Goal: Task Accomplishment & Management: Manage account settings

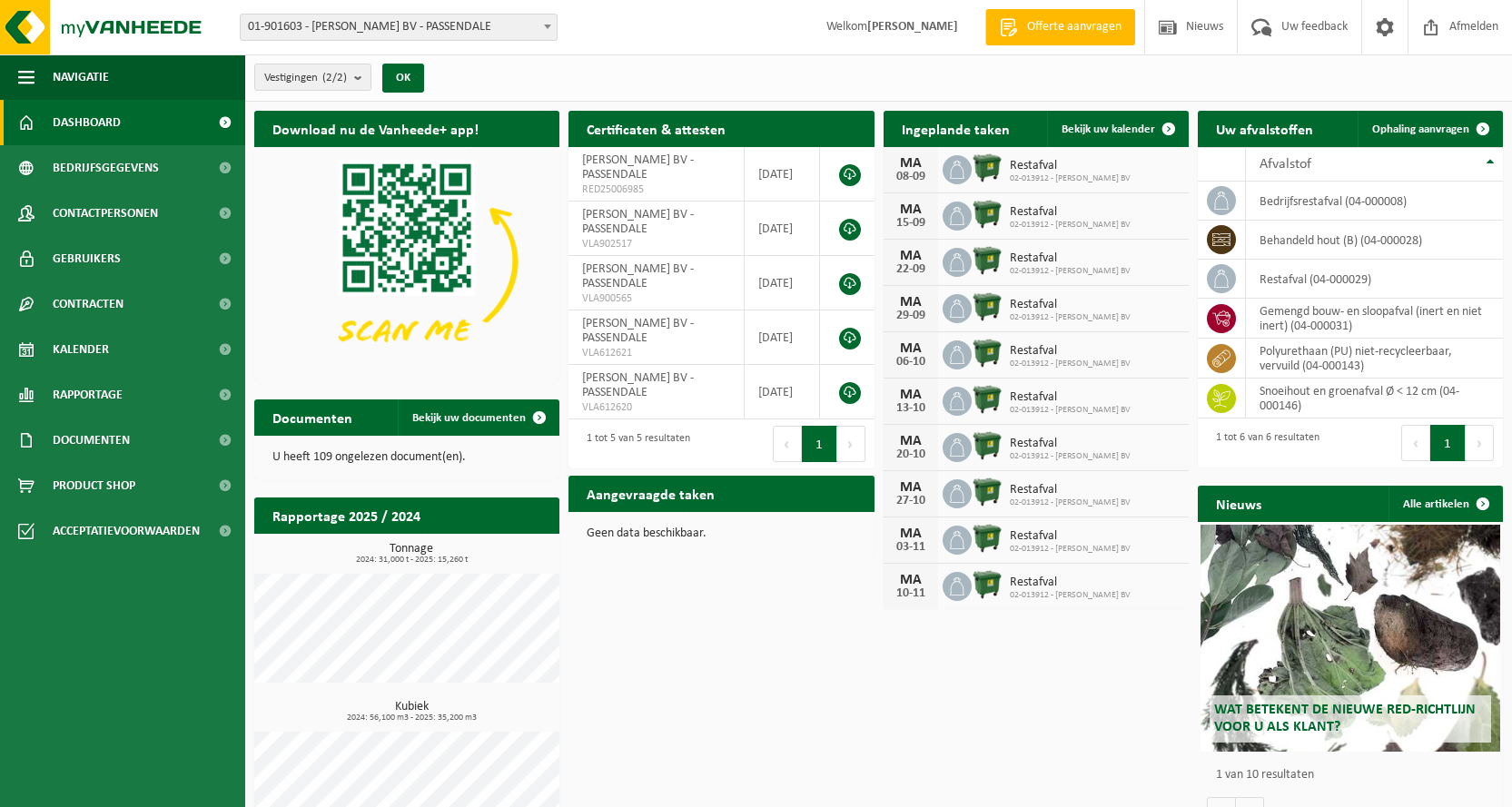
click at [924, 24] on strong "[PERSON_NAME]" at bounding box center [913, 27] width 91 height 14
click at [1381, 21] on span at bounding box center [1385, 26] width 27 height 53
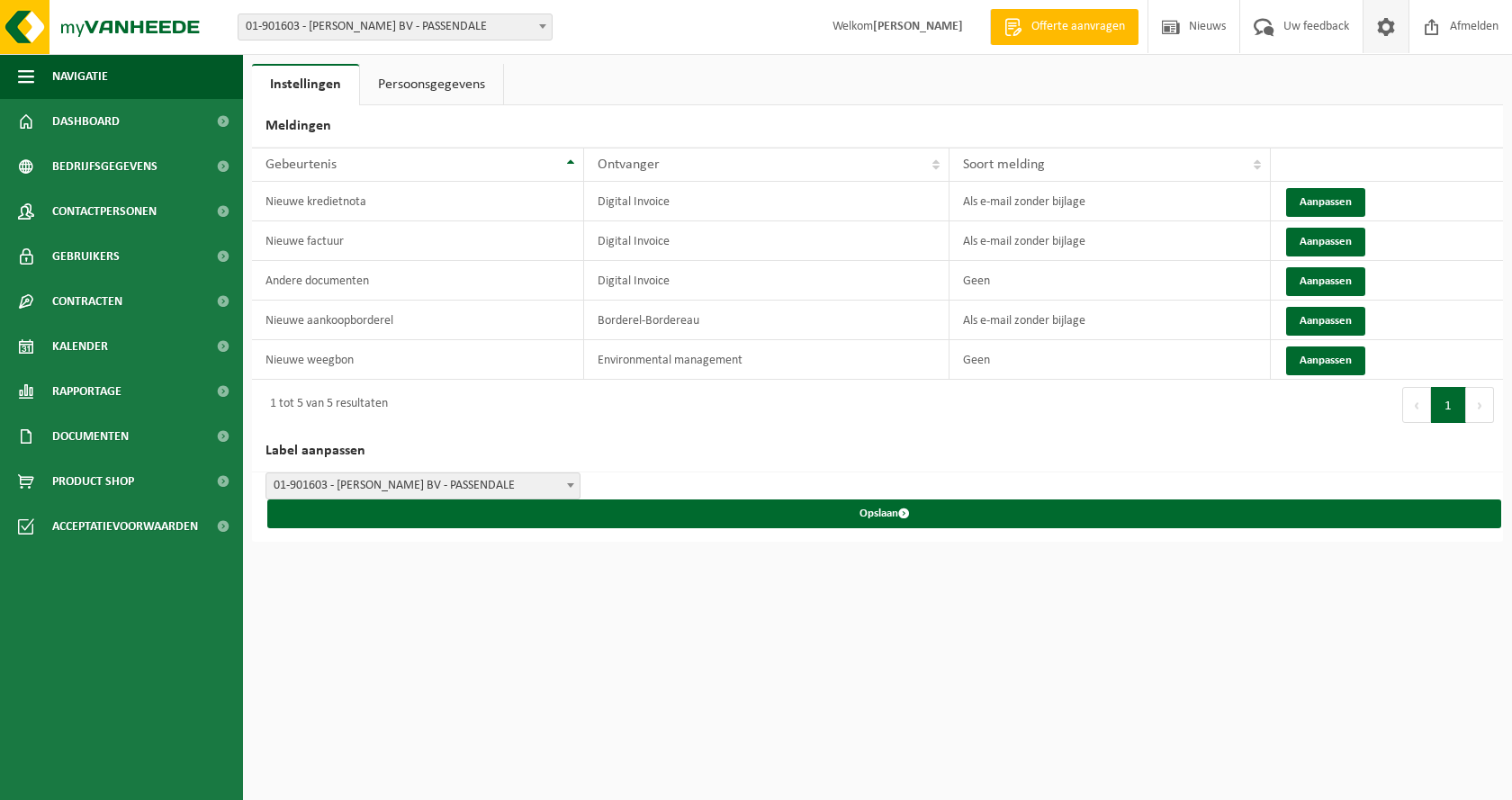
click at [514, 23] on span "01-901603 - [PERSON_NAME] BV - PASSENDALE" at bounding box center [395, 27] width 314 height 25
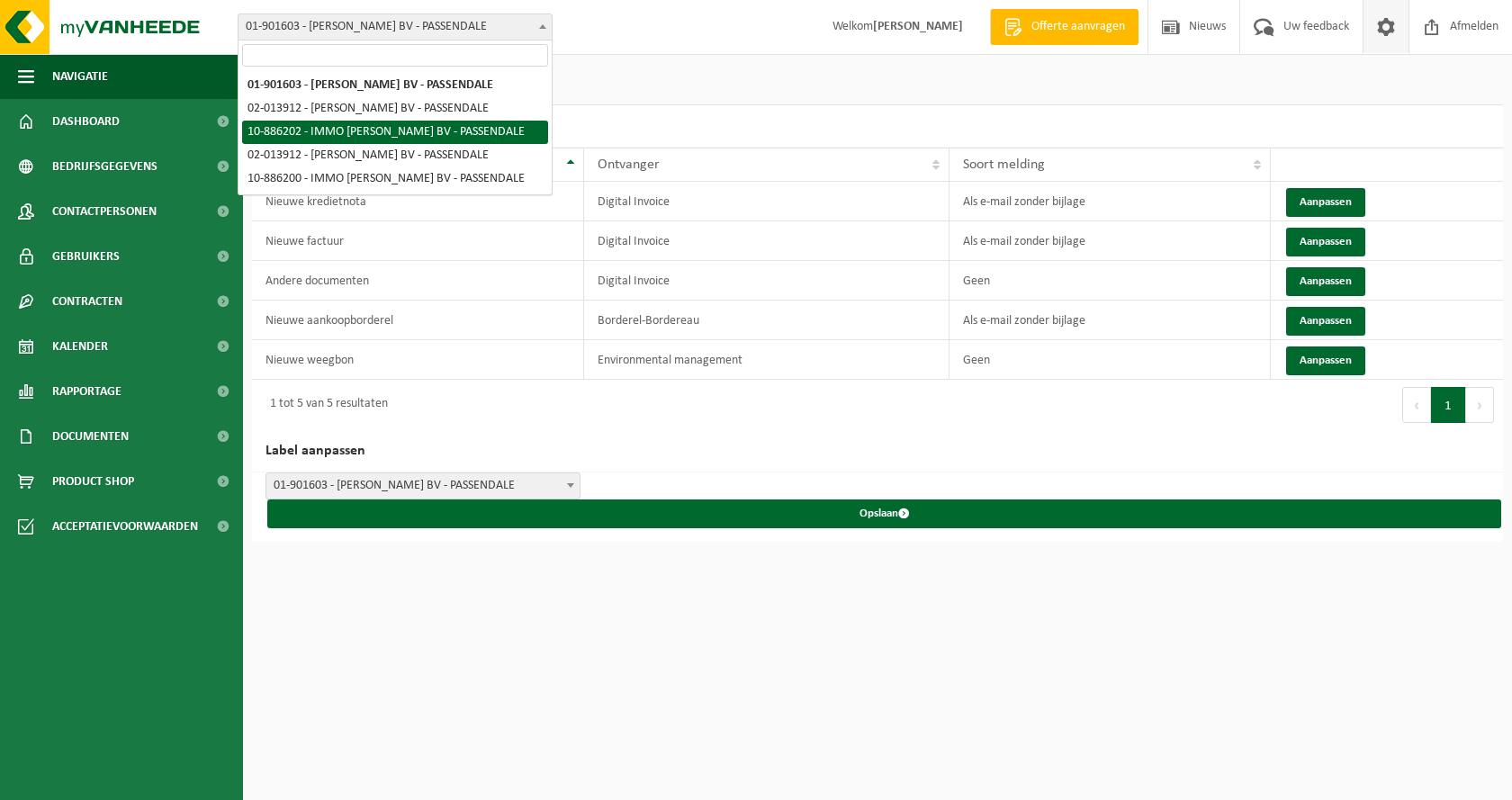
select select "112604"
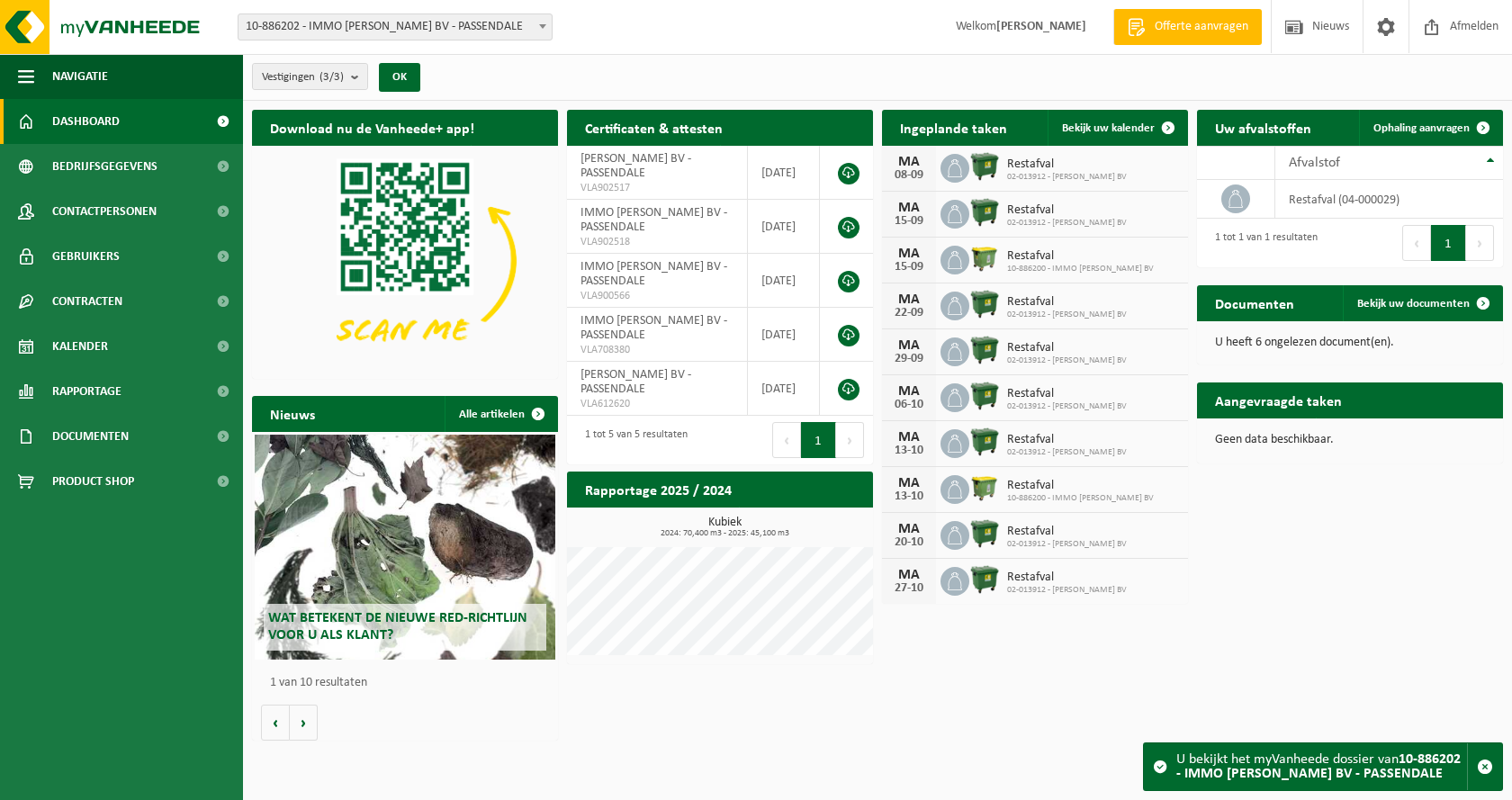
click at [456, 40] on div "Vestiging: 01-901603 - [PERSON_NAME] BV - PASSENDALE 02-013912 - [PERSON_NAME] …" at bounding box center [756, 27] width 1512 height 55
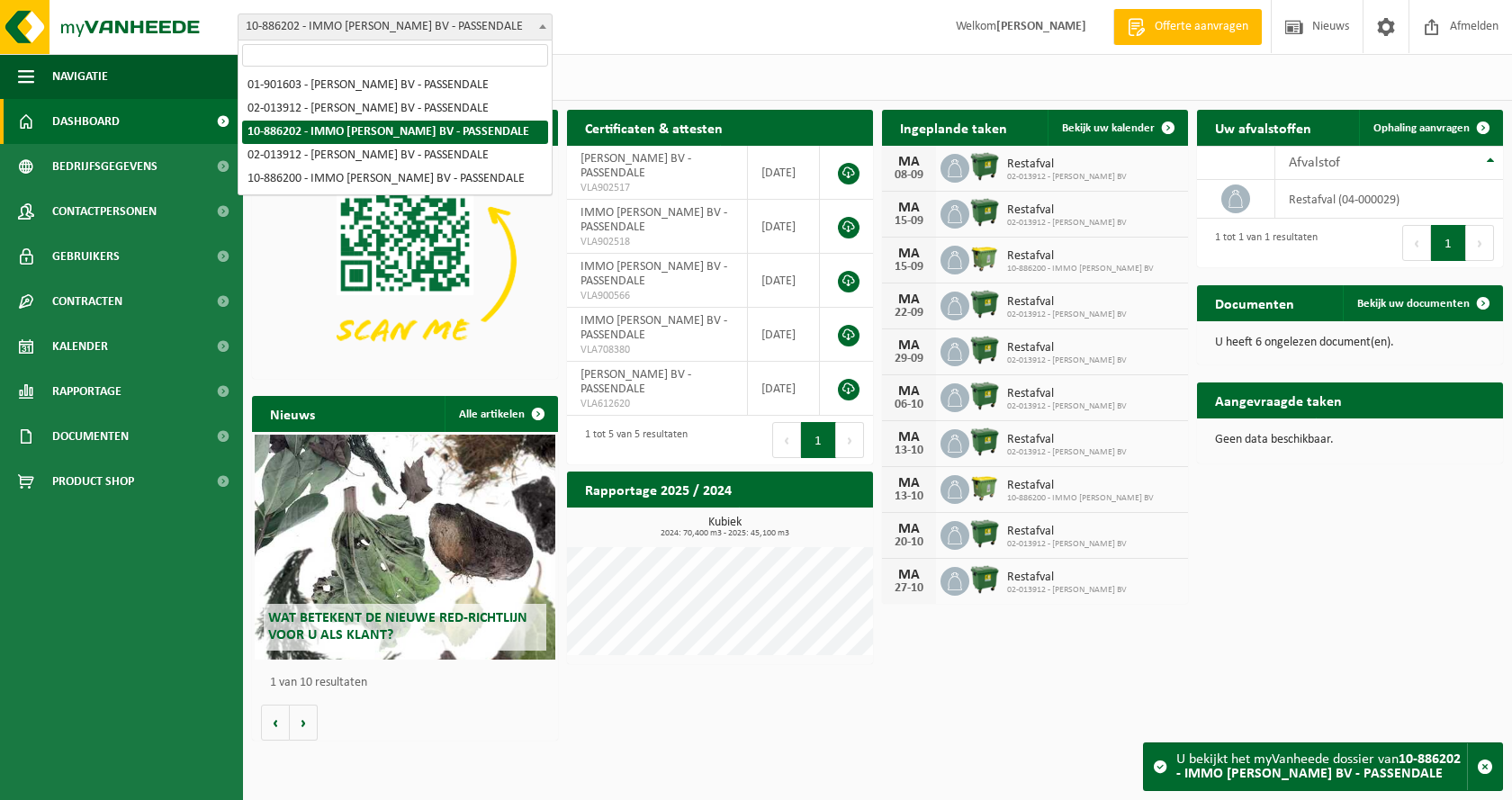
click at [466, 34] on span "10-886202 - IMMO [PERSON_NAME] BV - PASSENDALE" at bounding box center [395, 27] width 314 height 25
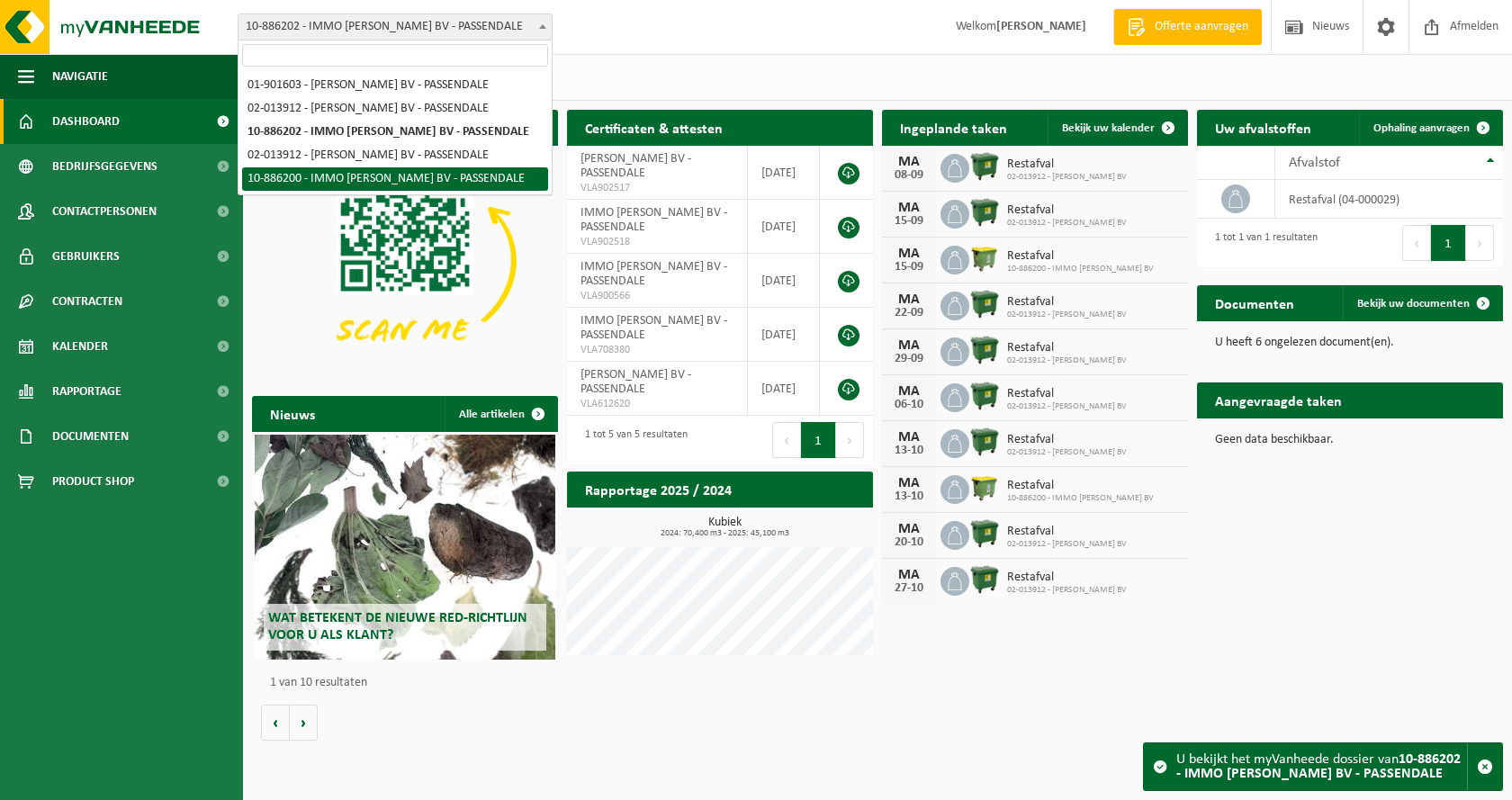
select select "112581"
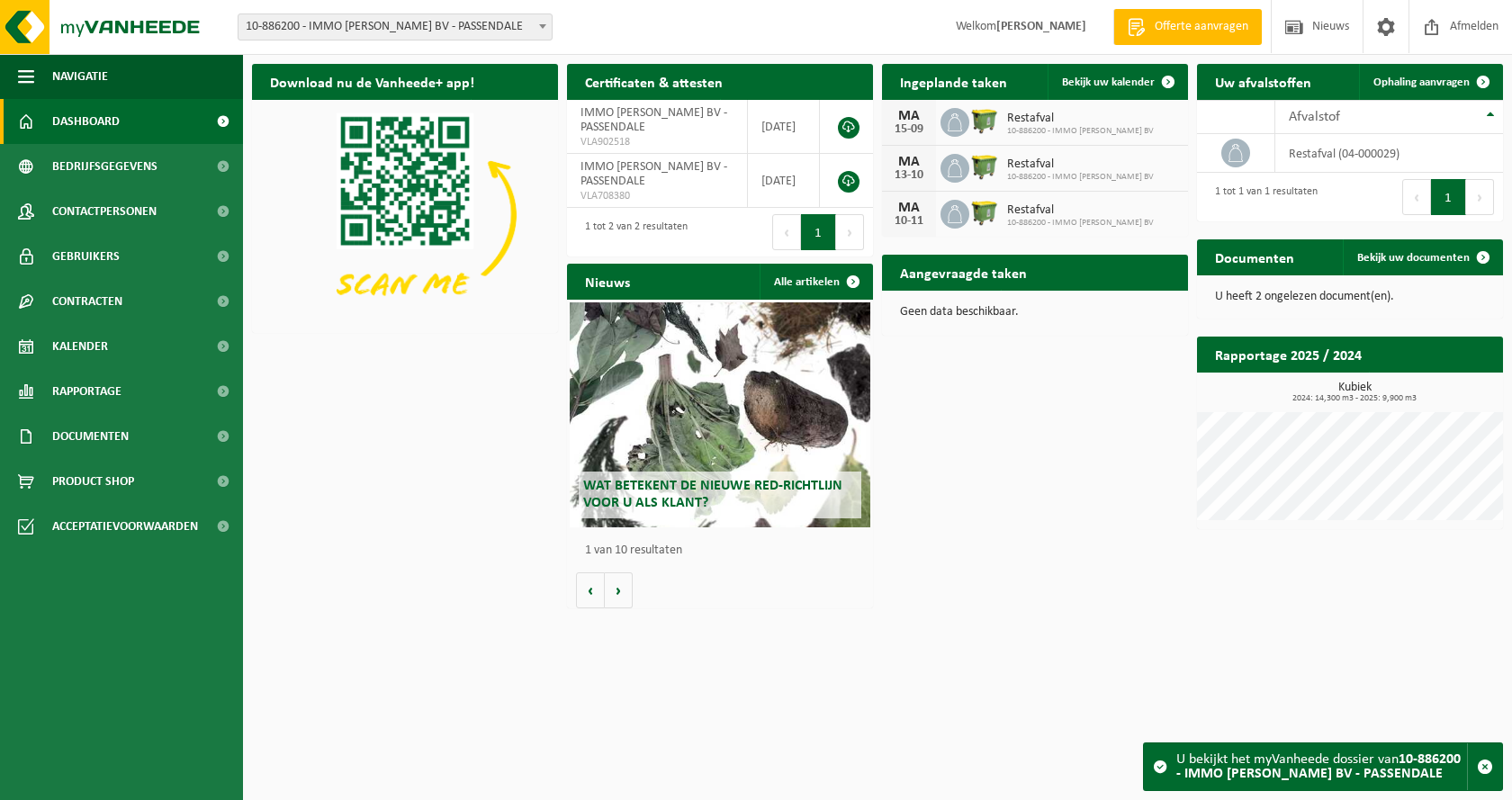
click at [513, 23] on span "10-886200 - IMMO [PERSON_NAME] BV - PASSENDALE" at bounding box center [395, 27] width 314 height 25
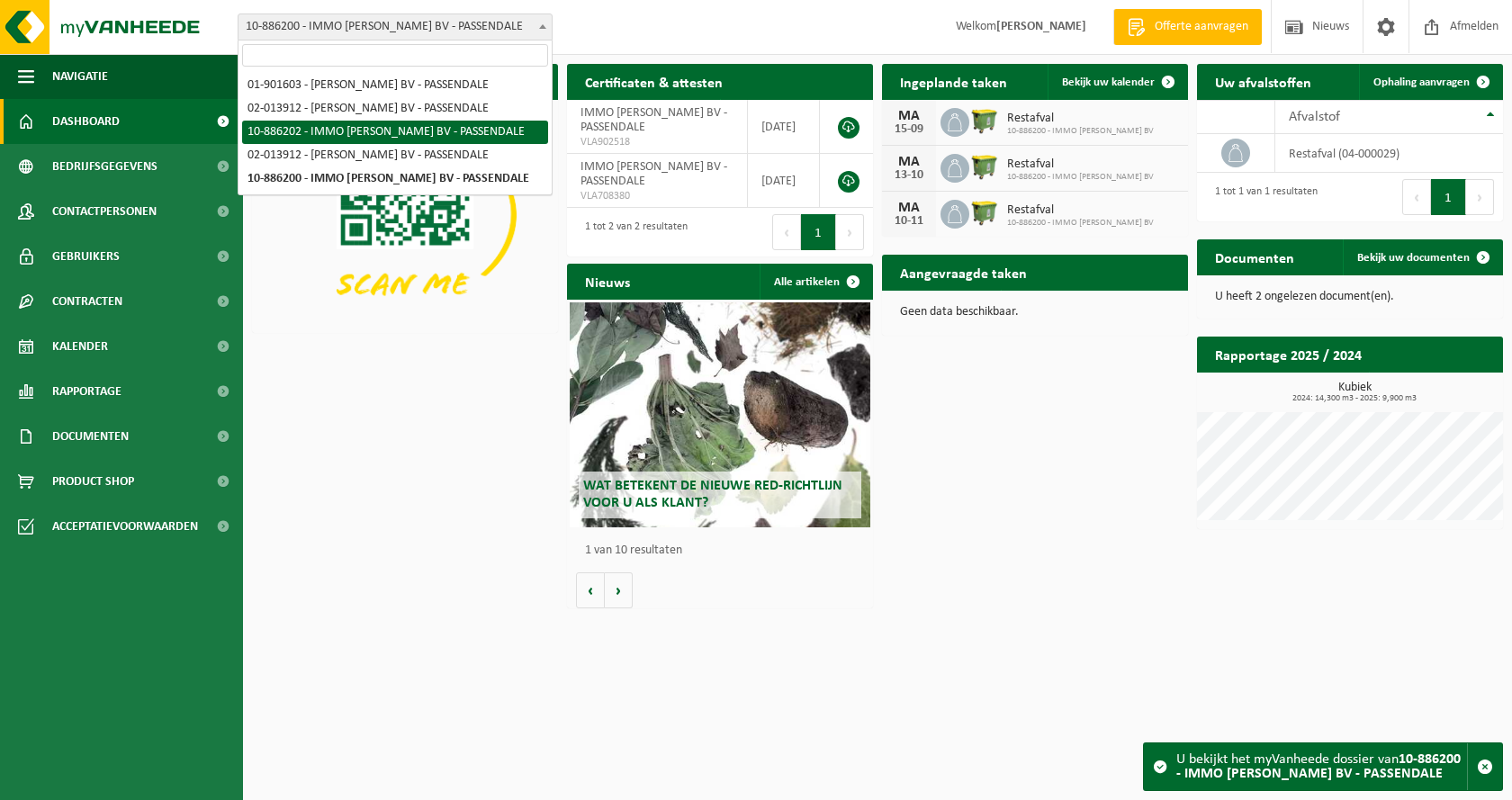
select select "112604"
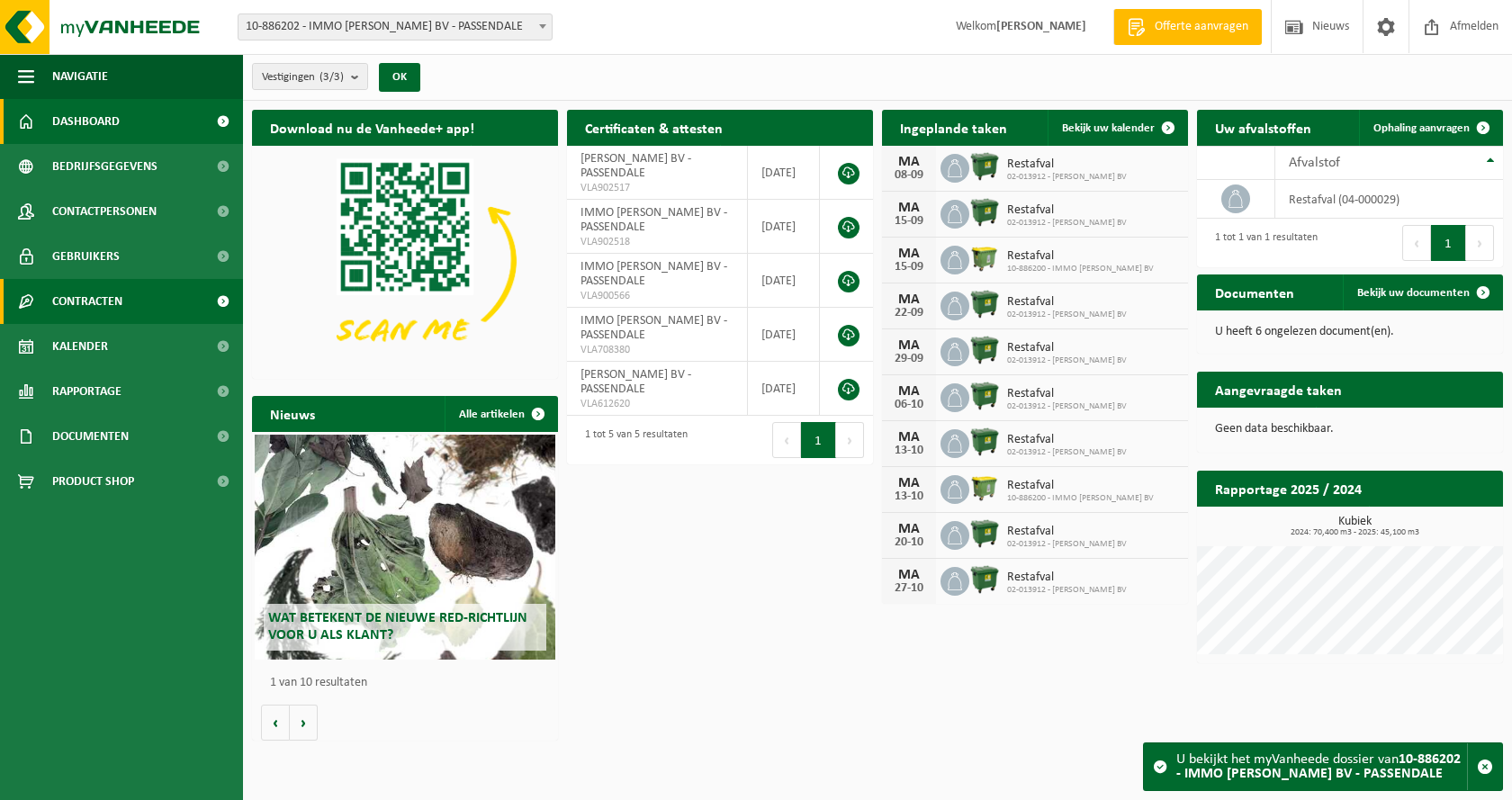
click at [147, 290] on link "Contracten" at bounding box center [121, 301] width 243 height 45
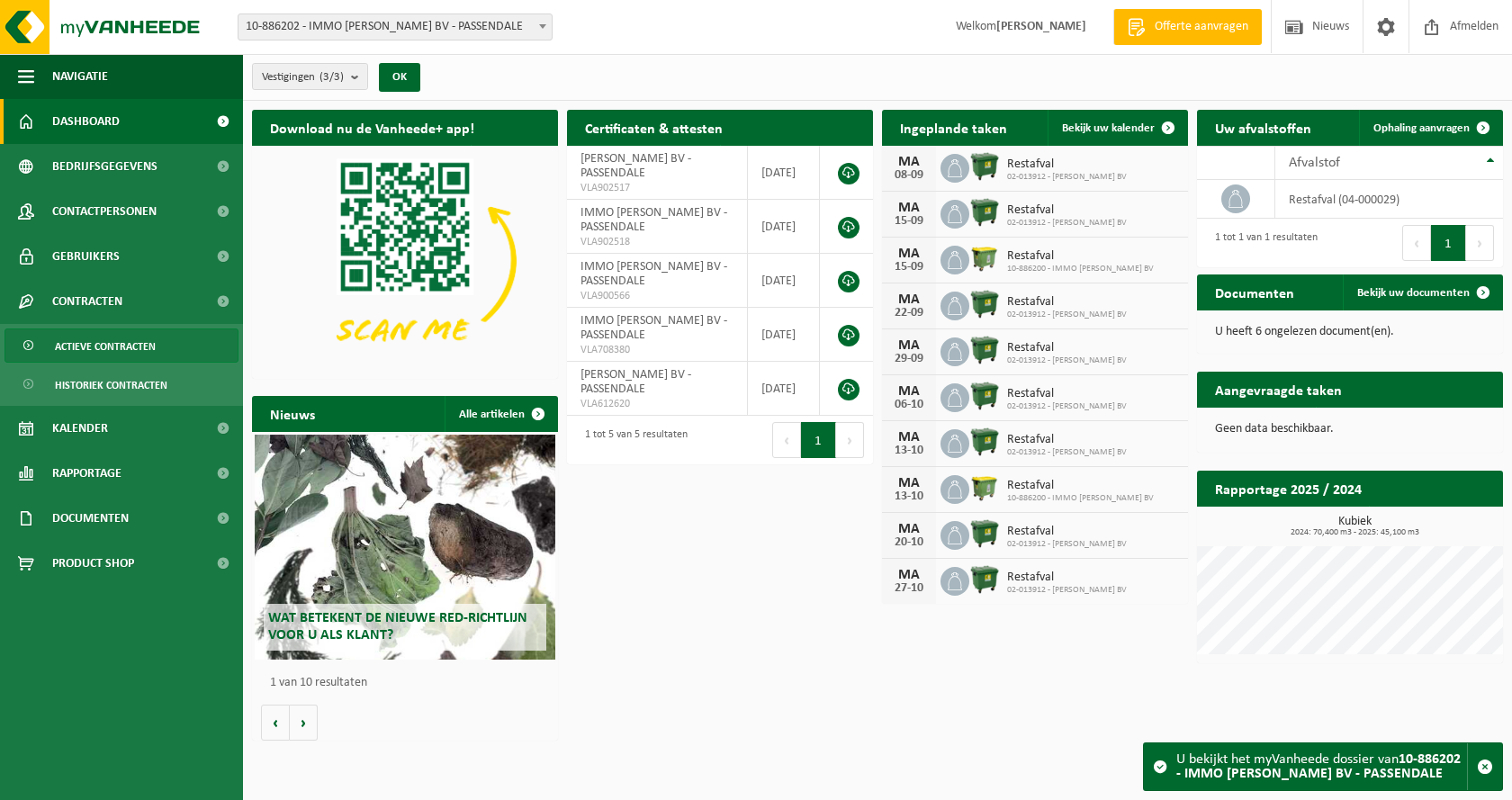
click at [138, 343] on span "Actieve contracten" at bounding box center [105, 346] width 101 height 35
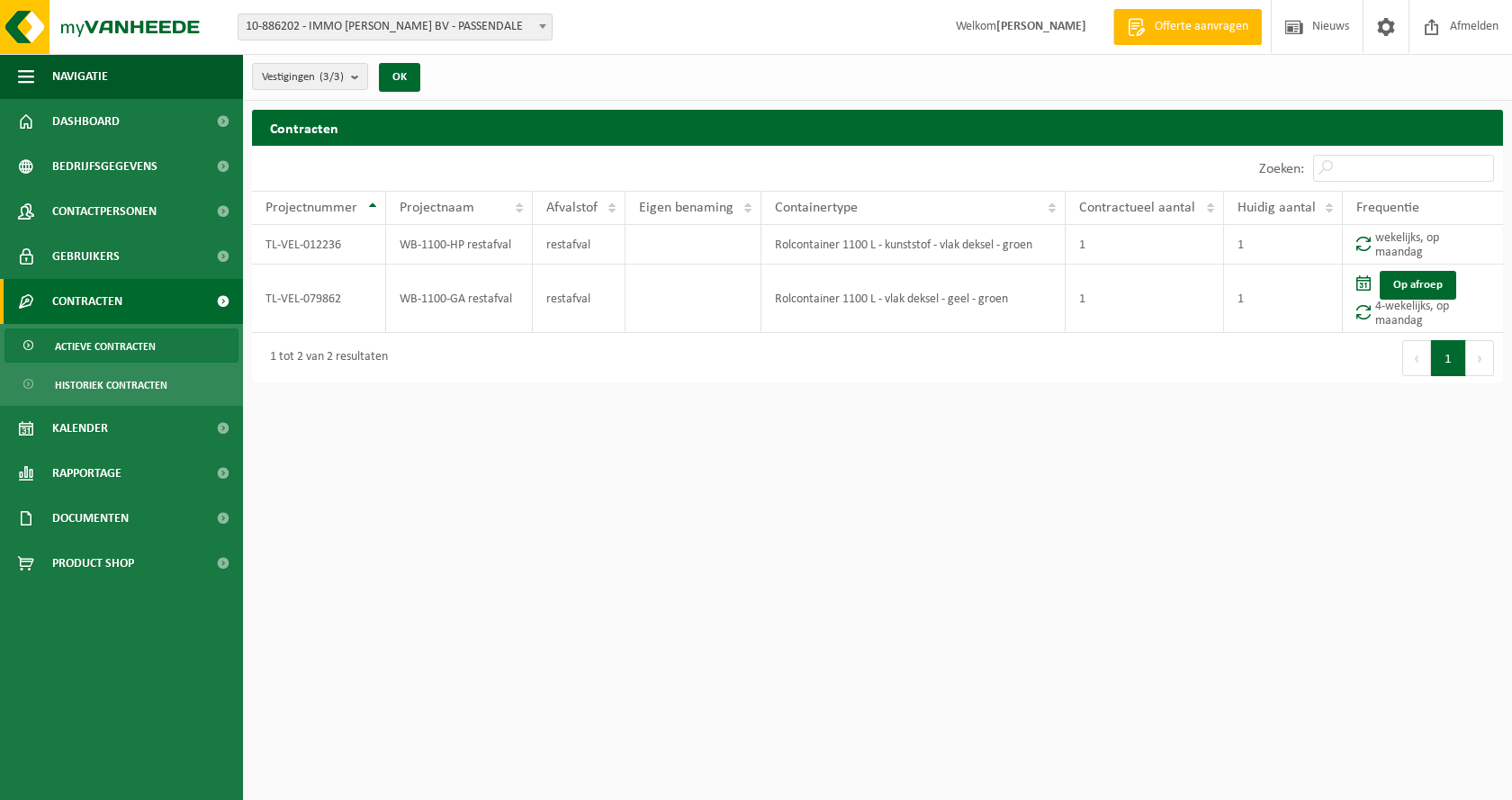
click at [391, 520] on html "Vestiging: 01-901603 - DEGROOTE BERNARD BV - PASSENDALE 02-013912 - DEGROOTE BE…" at bounding box center [756, 400] width 1512 height 800
click at [1386, 31] on span at bounding box center [1386, 26] width 27 height 53
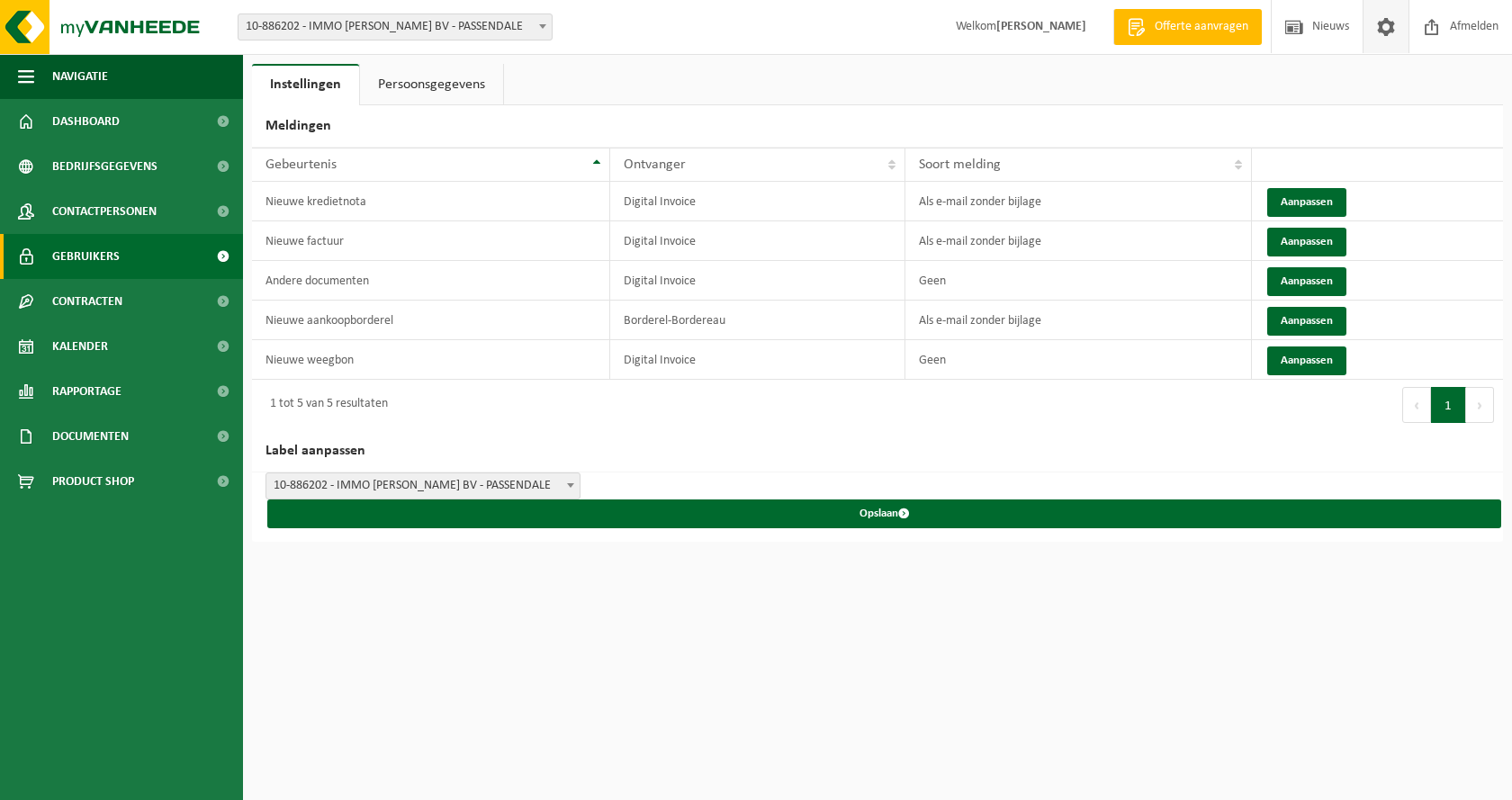
click at [97, 259] on span "Gebruikers" at bounding box center [86, 256] width 67 height 45
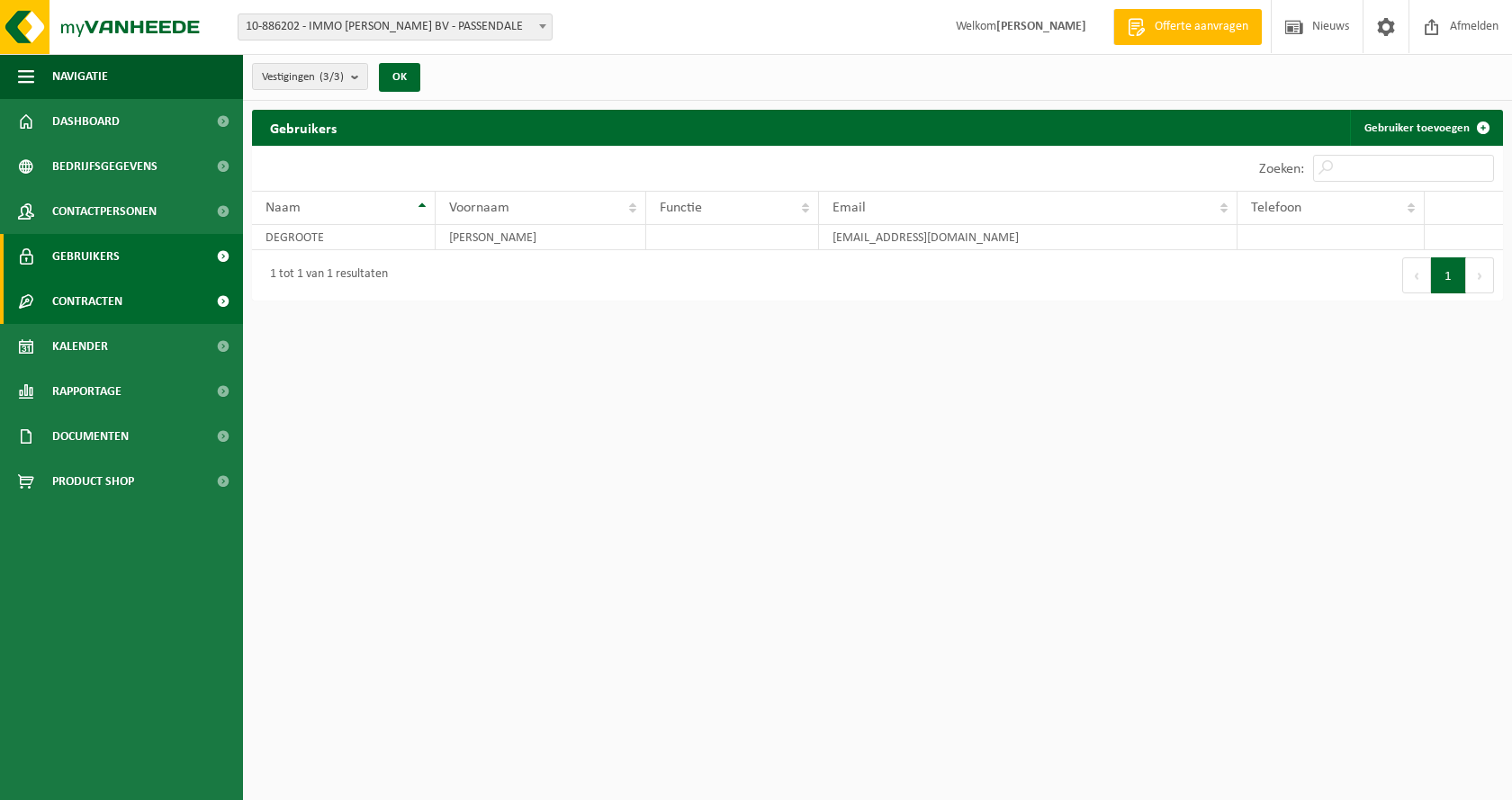
click at [111, 295] on span "Contracten" at bounding box center [87, 301] width 70 height 45
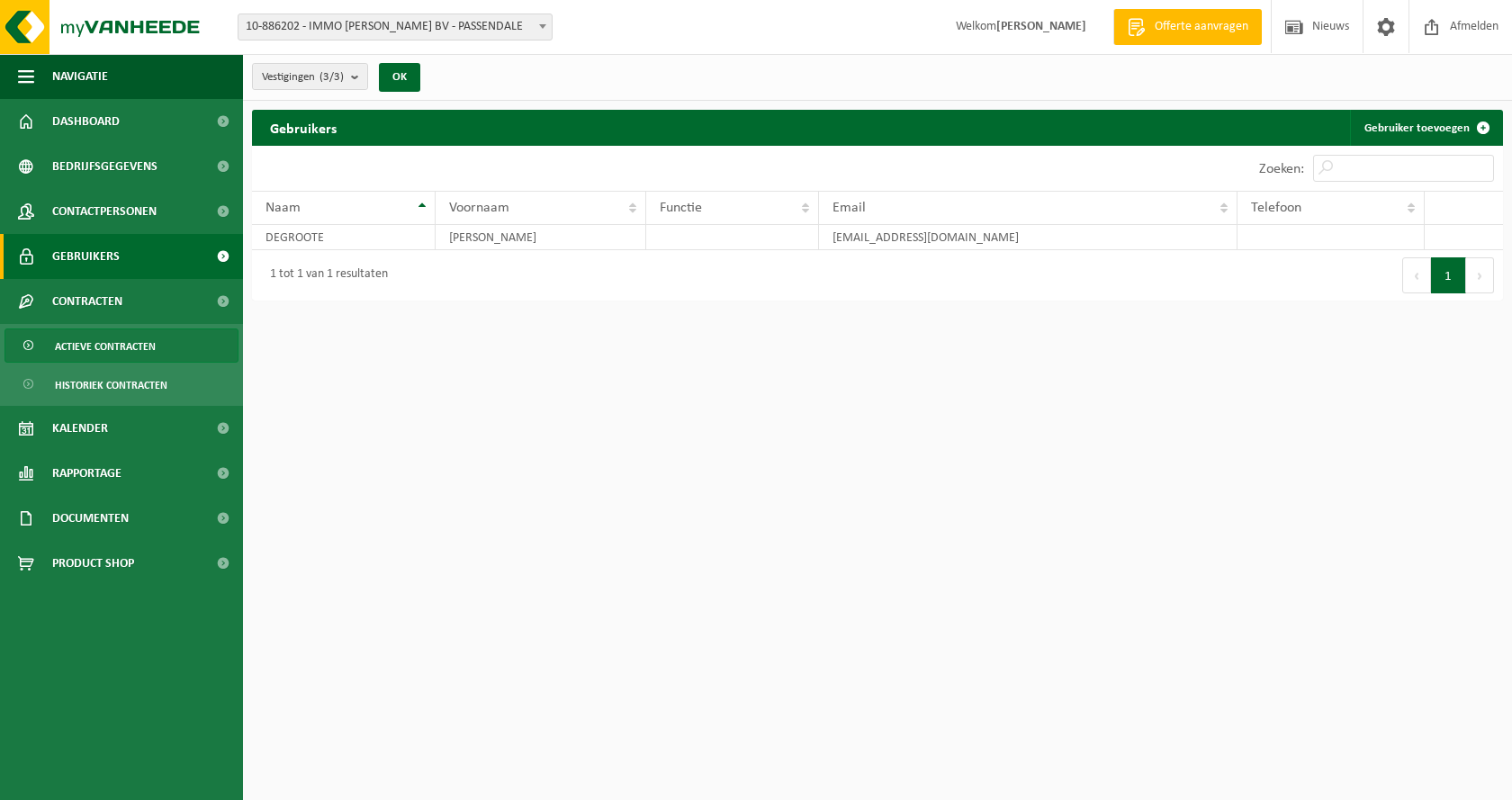
click at [115, 335] on span "Actieve contracten" at bounding box center [105, 346] width 101 height 35
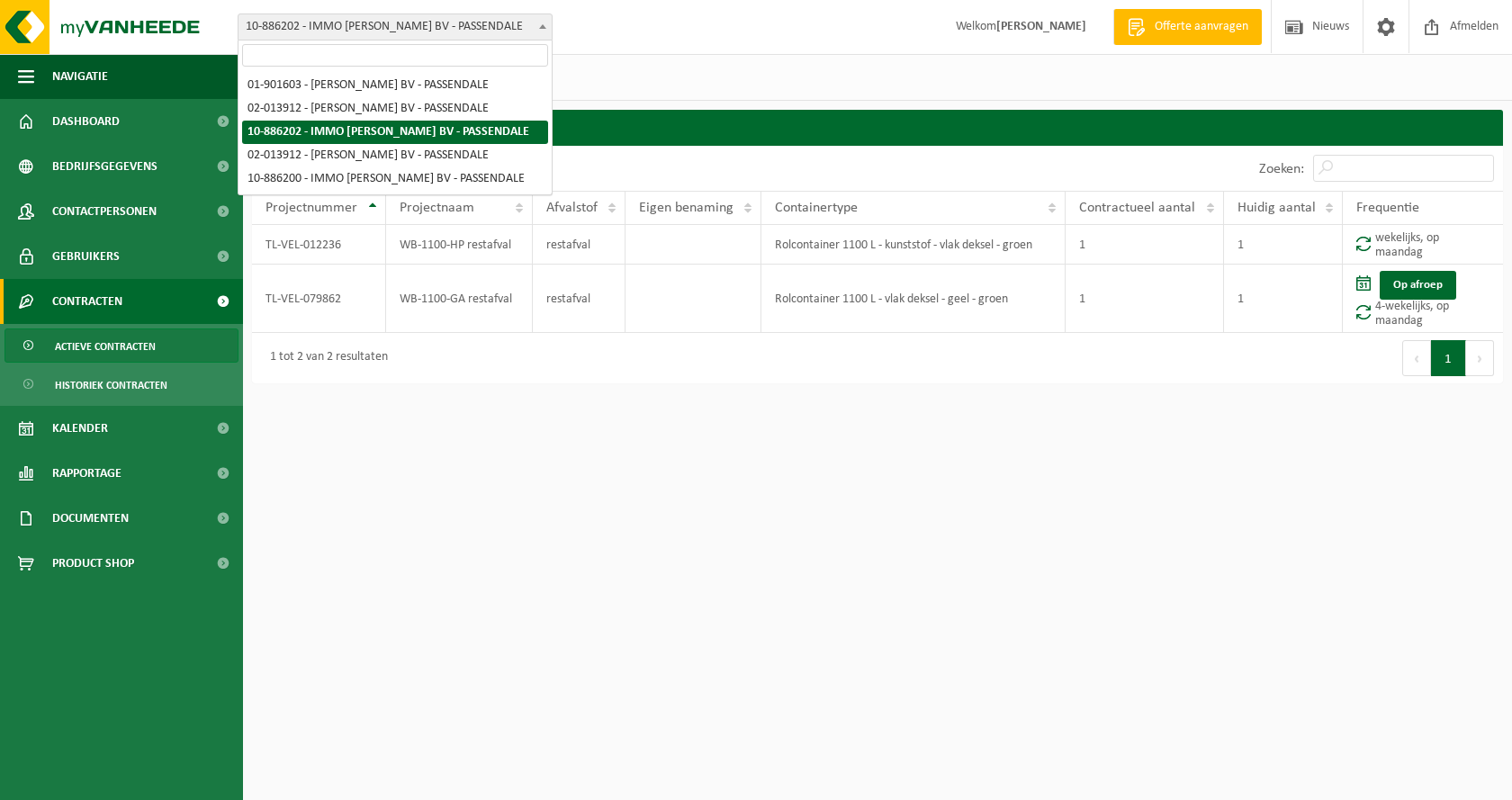
click at [346, 25] on span "10-886202 - IMMO [PERSON_NAME] BV - PASSENDALE" at bounding box center [395, 27] width 314 height 25
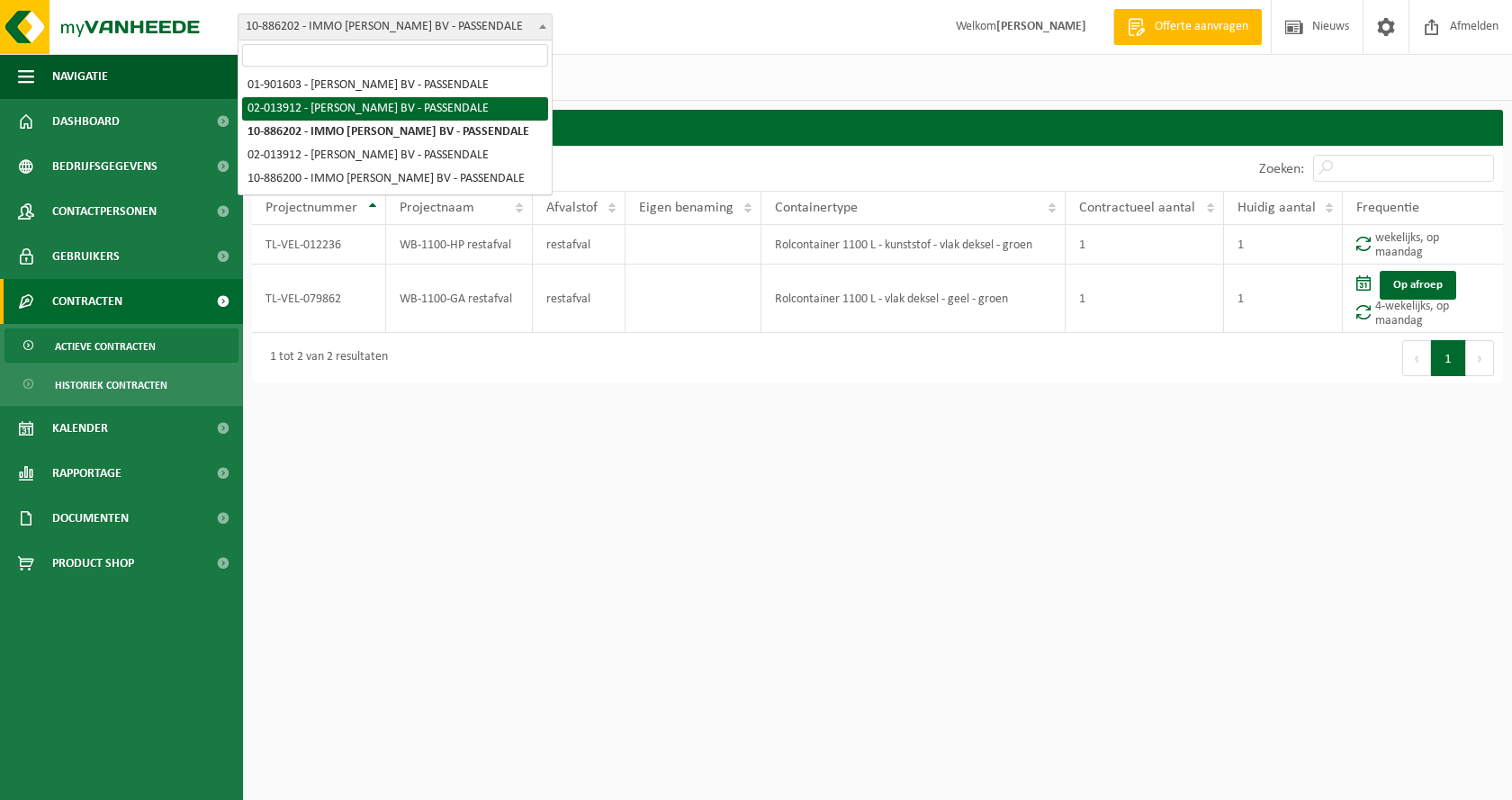
click at [633, 66] on div "Vestigingen (3/3) Alles selecteren Alles deselecteren Actieve selecteren IMMO […" at bounding box center [877, 77] width 1269 height 47
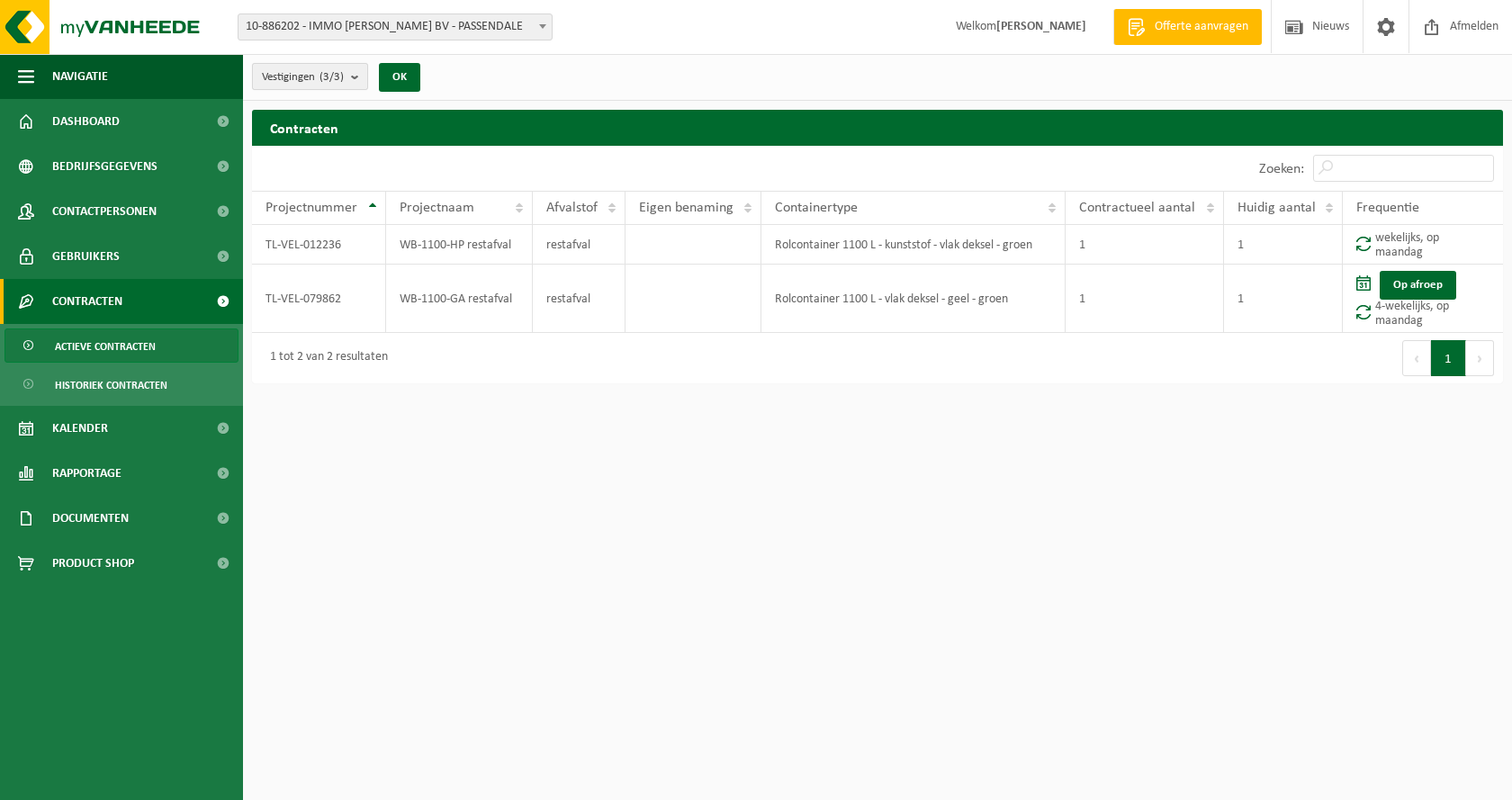
click at [361, 79] on b "submit" at bounding box center [359, 76] width 16 height 25
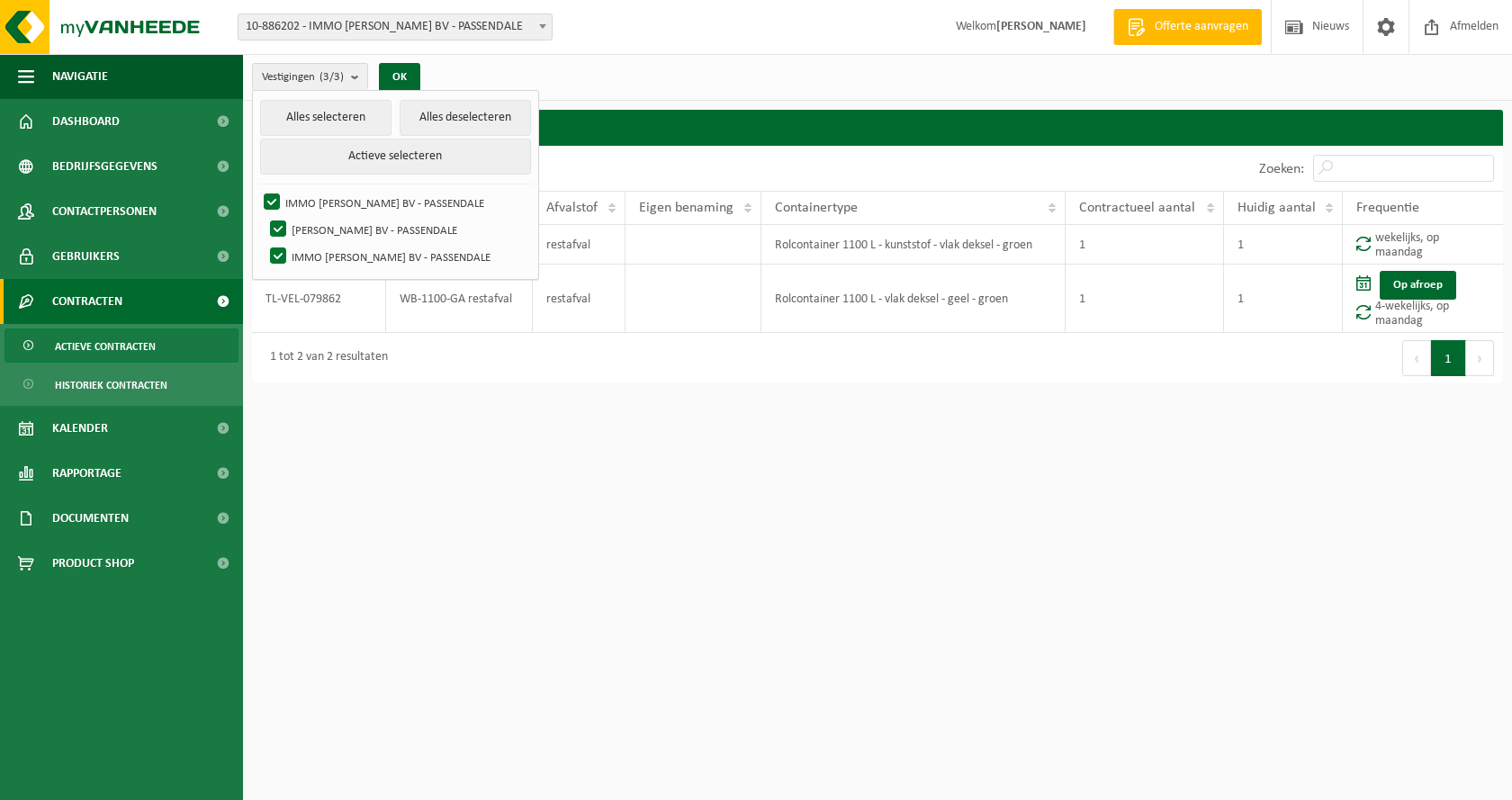
click at [638, 53] on div "Vestiging: 01-901603 - [PERSON_NAME] BV - PASSENDALE 02-013912 - [PERSON_NAME] …" at bounding box center [756, 27] width 1512 height 55
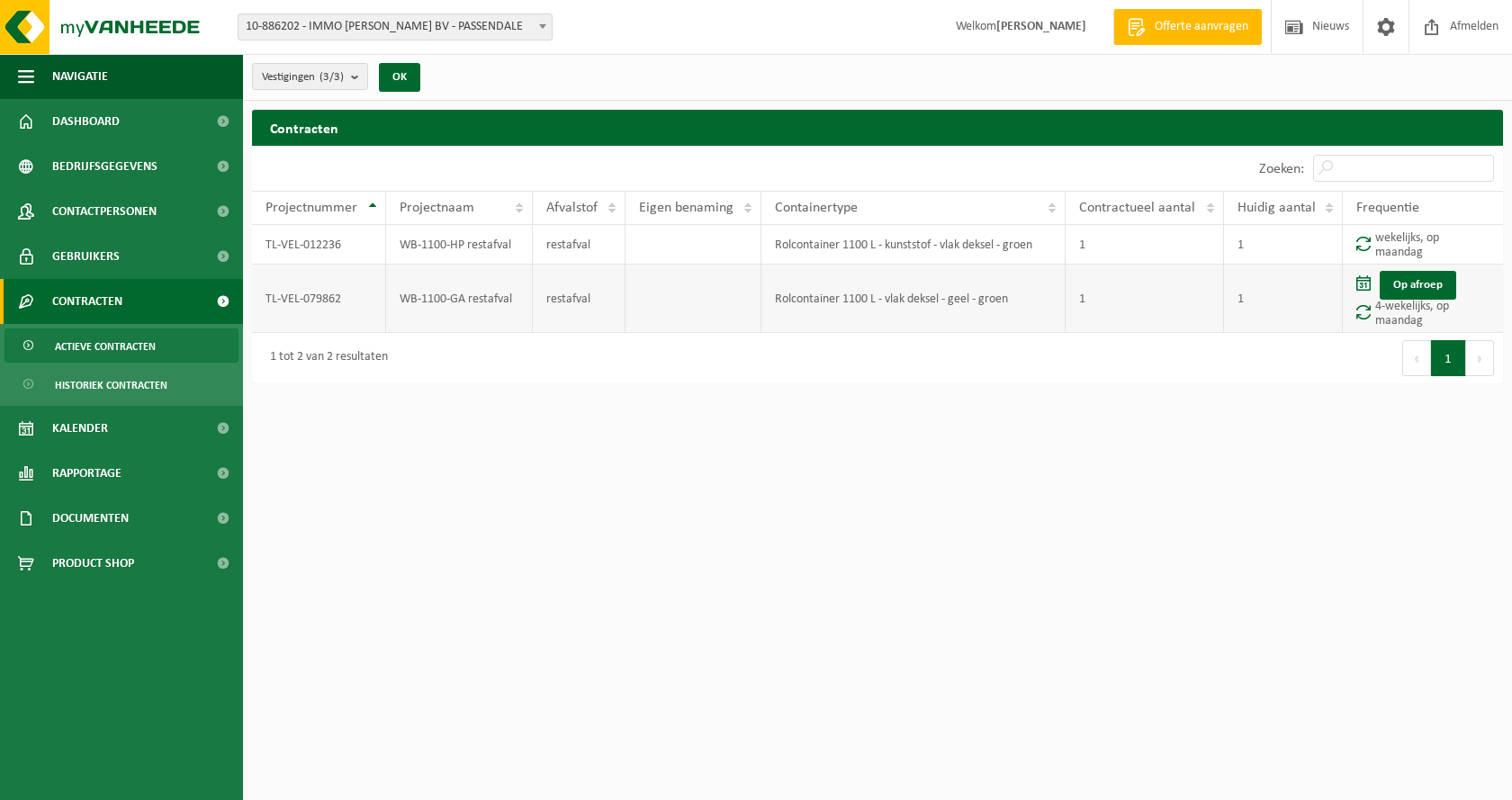
click at [366, 294] on td "TL-VEL-079862" at bounding box center [318, 298] width 134 height 68
click at [1357, 306] on span at bounding box center [1363, 312] width 14 height 15
drag, startPoint x: 1104, startPoint y: 288, endPoint x: 1030, endPoint y: 290, distance: 74.0
click at [1101, 289] on td "1" at bounding box center [1145, 298] width 159 height 68
click at [974, 297] on td "Rolcontainer 1100 L - vlak deksel - geel - groen" at bounding box center [914, 298] width 304 height 68
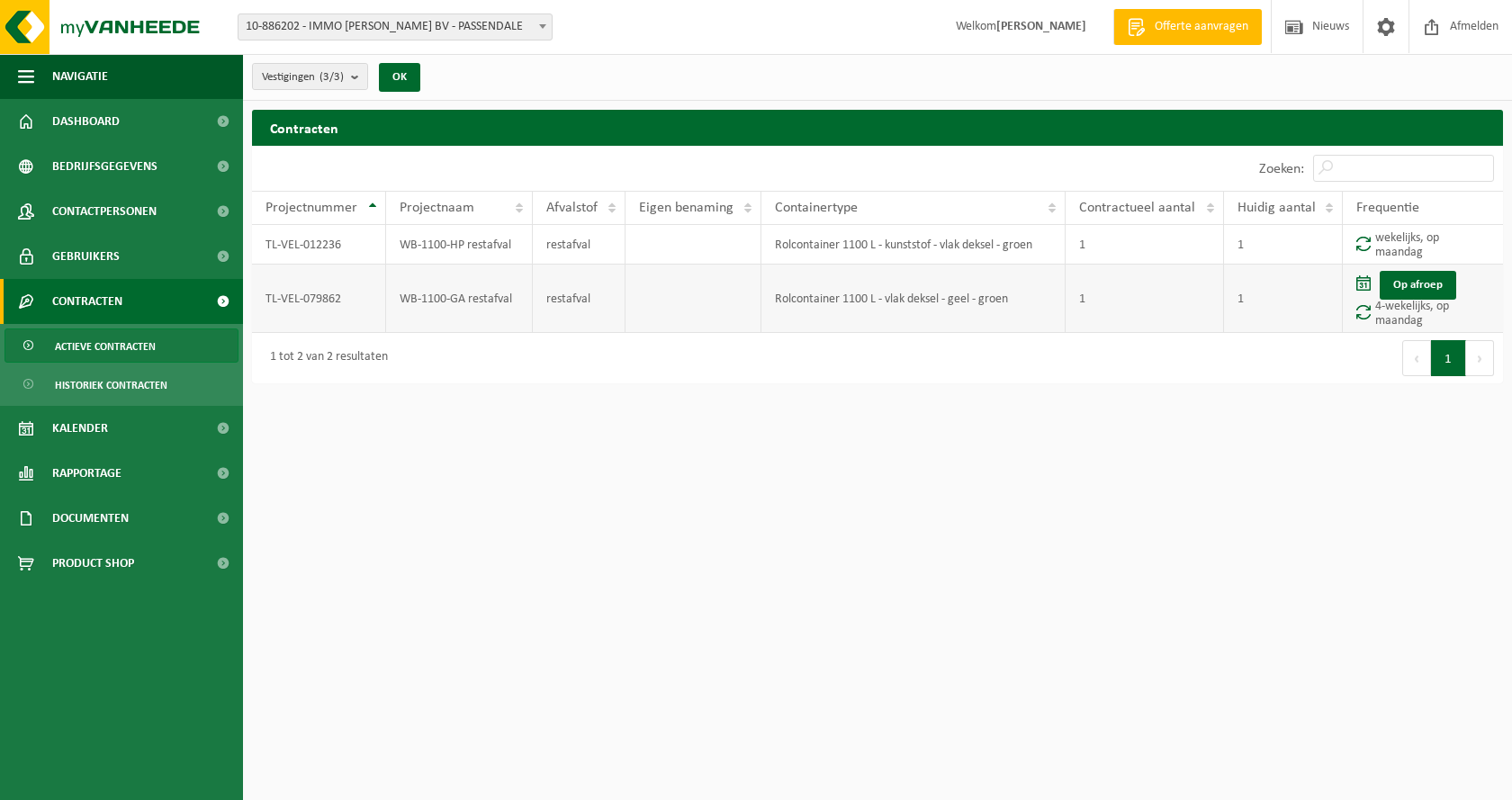
click at [527, 289] on td "WB-1100-GA restafval" at bounding box center [459, 298] width 147 height 68
